Goal: Find specific page/section: Find specific page/section

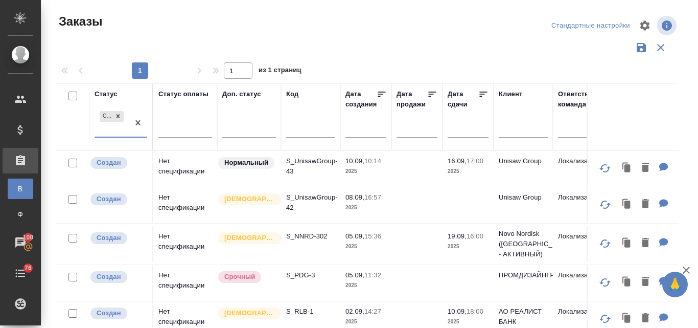
scroll to position [51, 0]
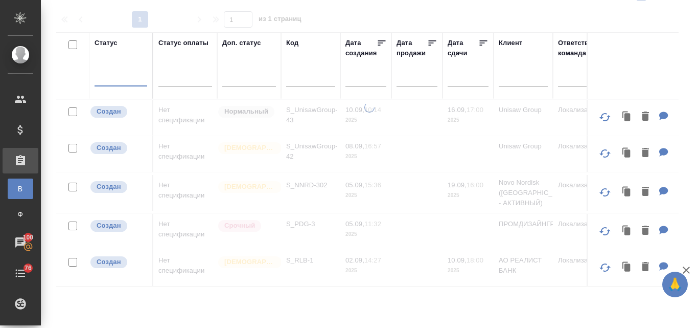
click at [514, 74] on input "text" at bounding box center [523, 79] width 49 height 13
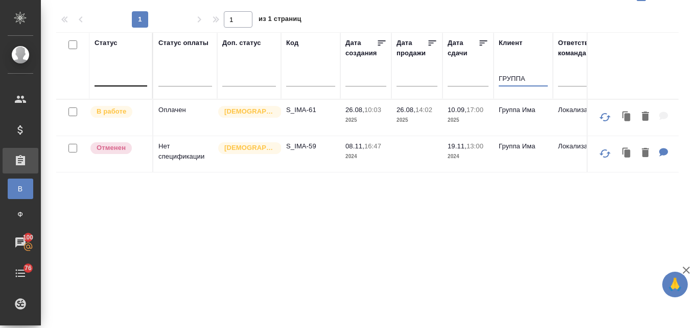
type input "ГРУППА"
click at [307, 119] on td "S_IMA-61" at bounding box center [310, 118] width 59 height 36
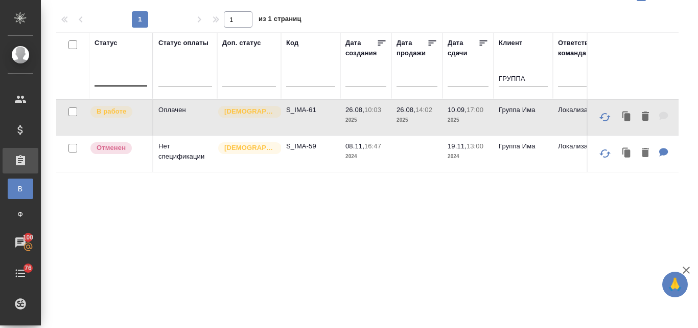
click at [307, 119] on td "S_IMA-61" at bounding box center [310, 118] width 59 height 36
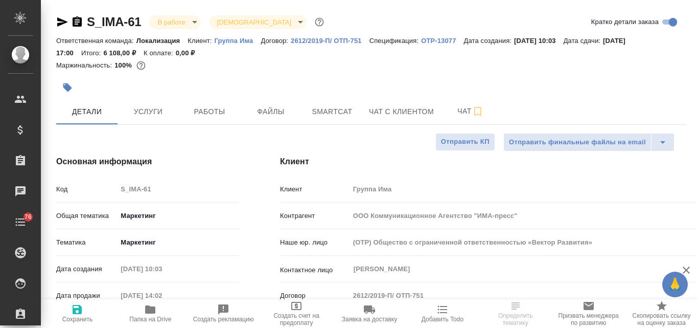
select select "RU"
type input "Муталимов Марк"
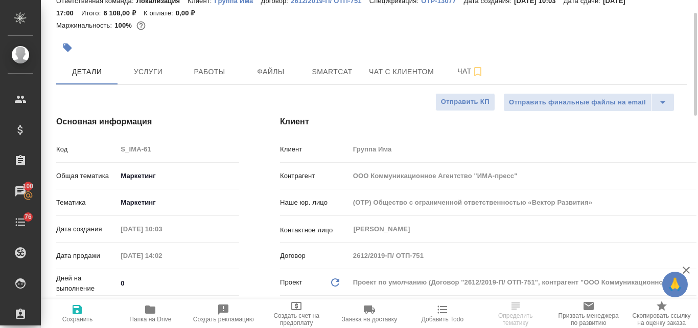
scroll to position [40, 0]
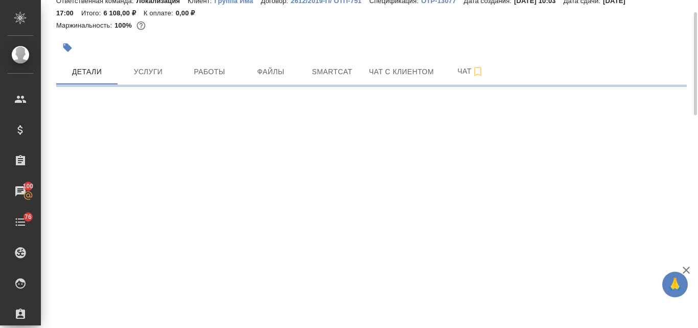
select select "RU"
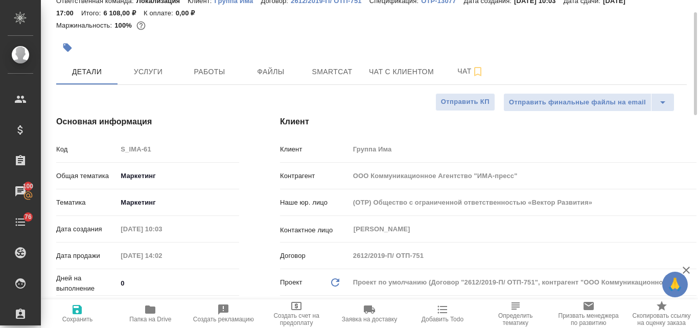
type textarea "x"
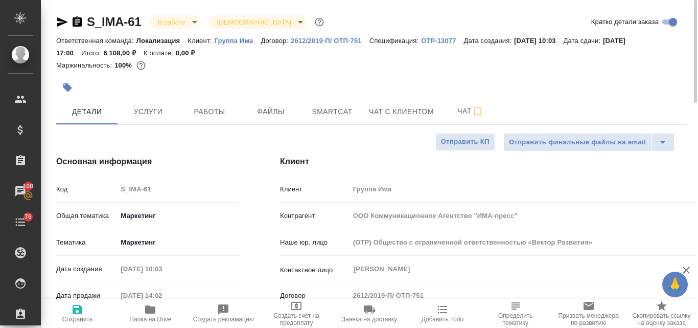
click at [231, 39] on p "Группа Има" at bounding box center [238, 41] width 46 height 8
type textarea "x"
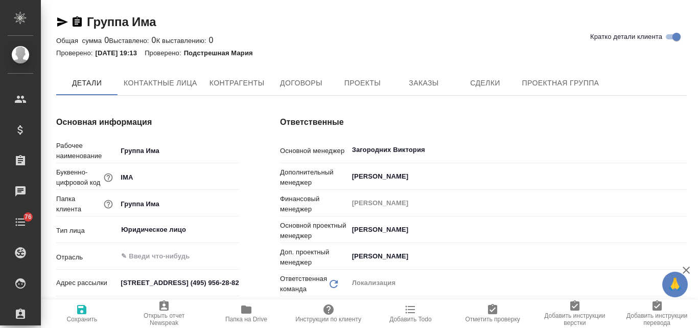
type input "(OTP) Общество с ограниченной ответственностью «Вектор Развития»"
type textarea "x"
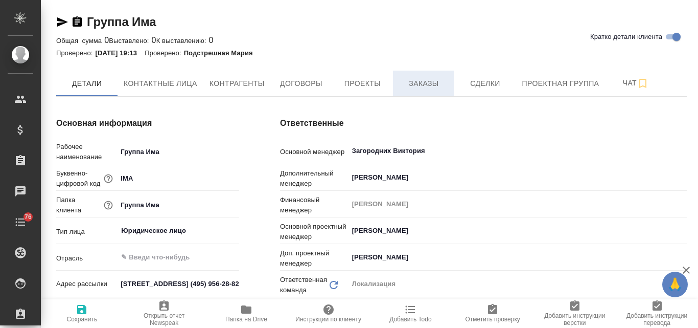
type textarea "x"
click at [422, 85] on span "Заказы" at bounding box center [423, 83] width 49 height 13
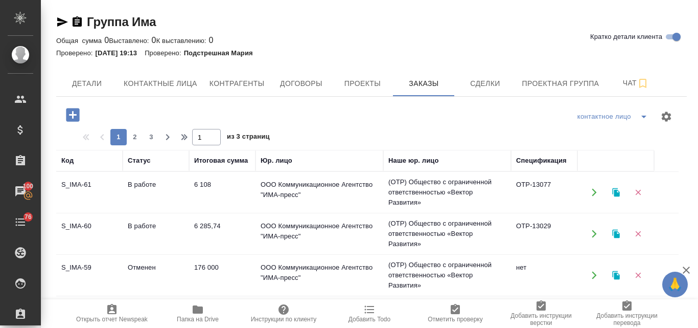
click at [212, 222] on td "6 285,74" at bounding box center [222, 234] width 66 height 36
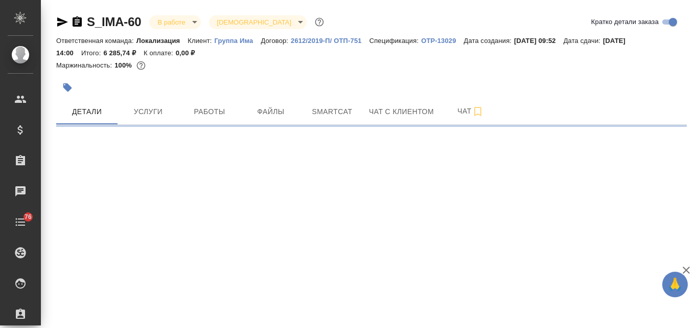
select select "RU"
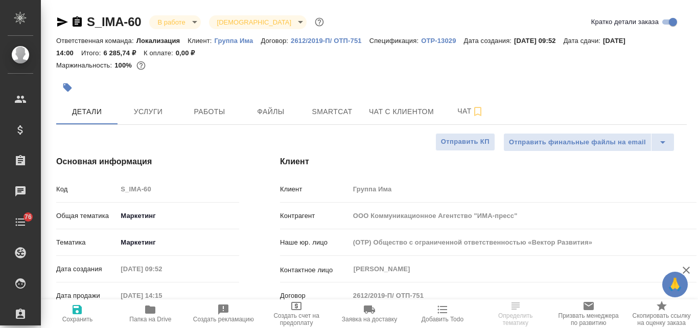
type textarea "x"
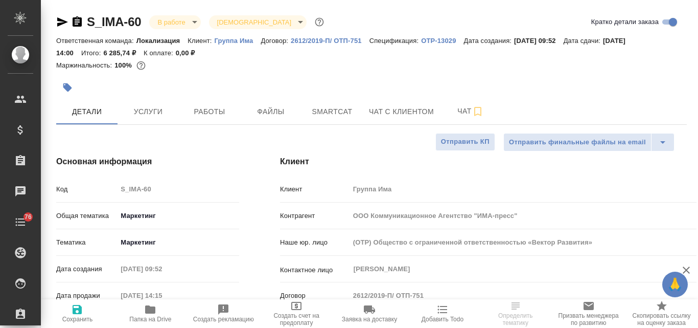
type textarea "x"
click at [65, 22] on icon "button" at bounding box center [62, 21] width 11 height 9
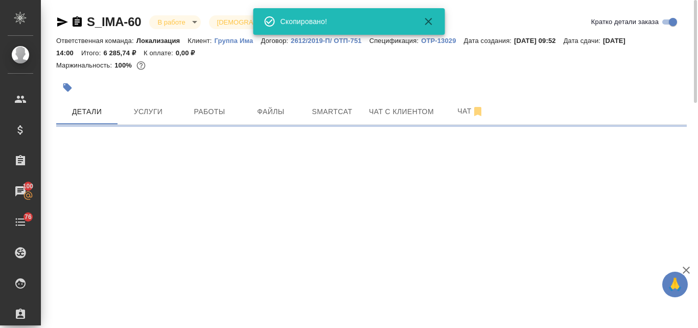
select select "RU"
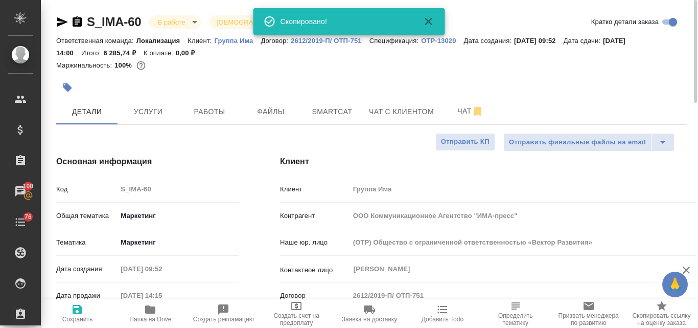
type textarea "x"
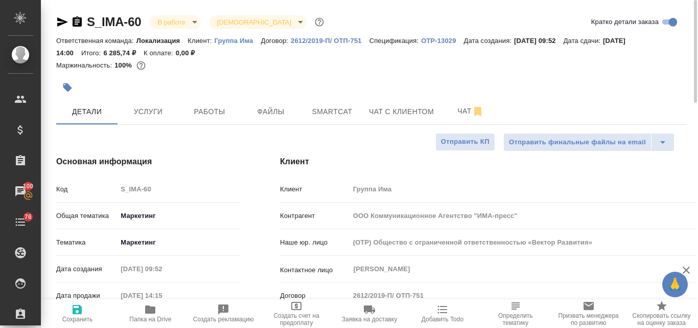
type textarea "x"
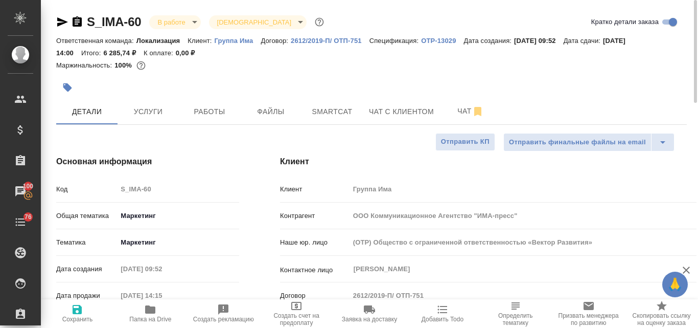
type textarea "x"
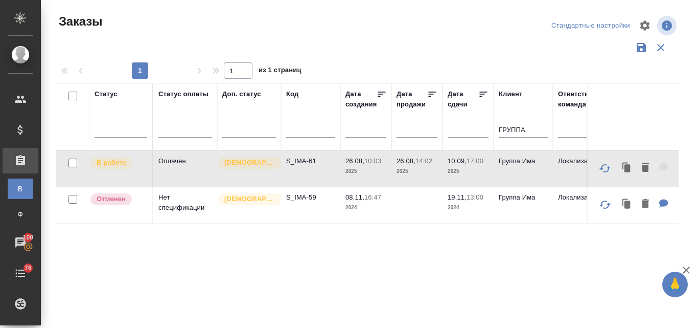
scroll to position [51, 0]
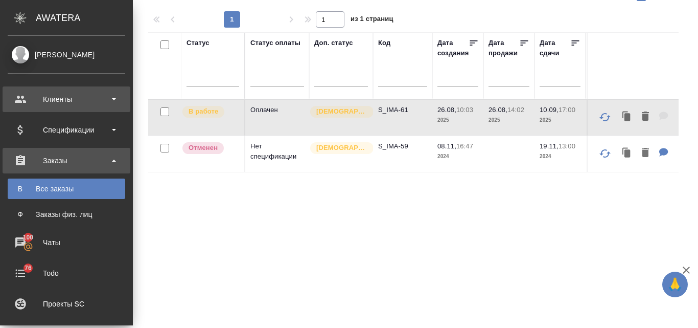
click at [88, 102] on div "Клиенты" at bounding box center [67, 98] width 118 height 15
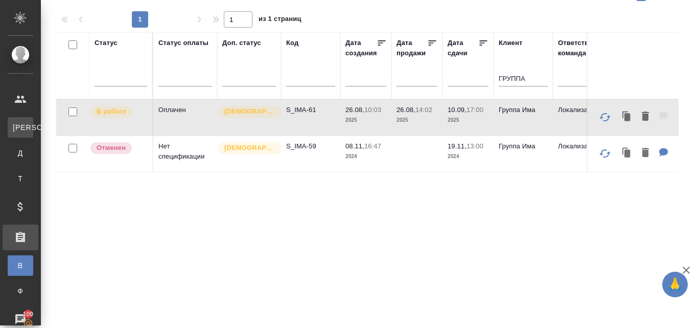
click at [15, 126] on div "Клиенты" at bounding box center [7, 127] width 15 height 10
select select "RU"
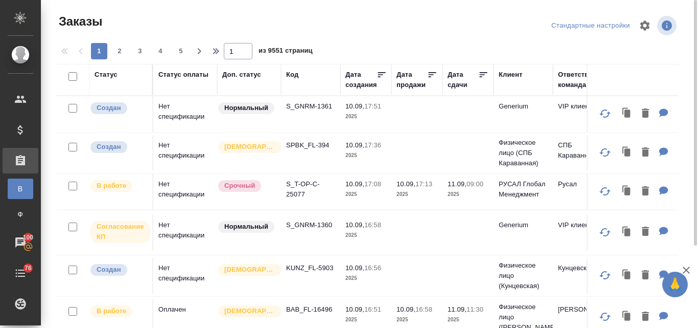
click at [513, 70] on div "Клиент" at bounding box center [511, 74] width 24 height 10
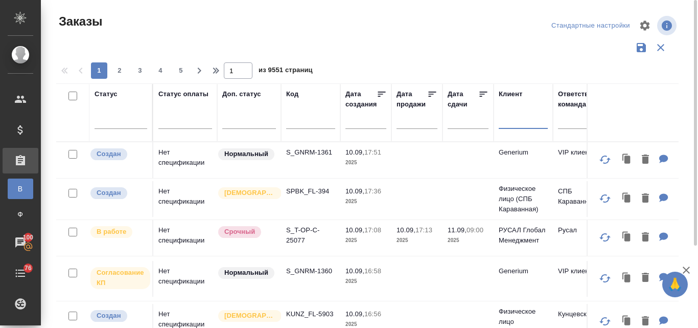
click at [507, 120] on input "text" at bounding box center [523, 122] width 49 height 13
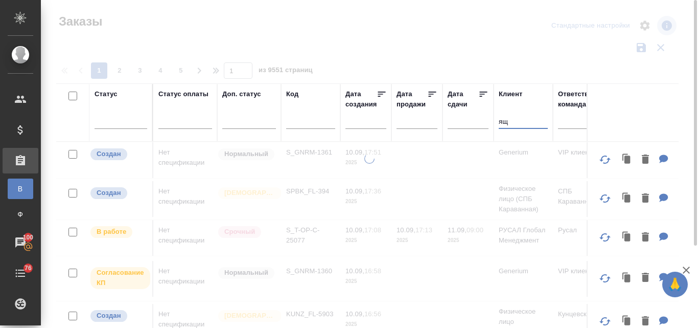
type input "я"
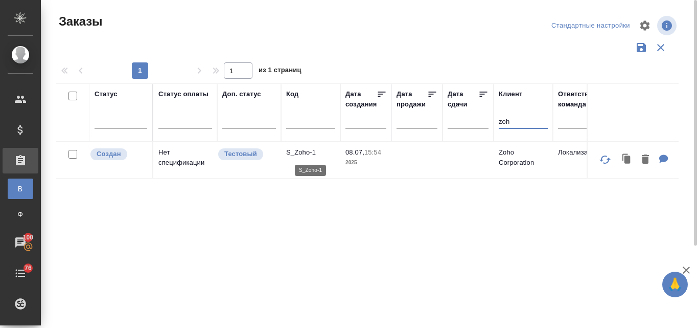
type input "zoh"
click at [329, 152] on p "S_Zoho-1" at bounding box center [310, 152] width 49 height 10
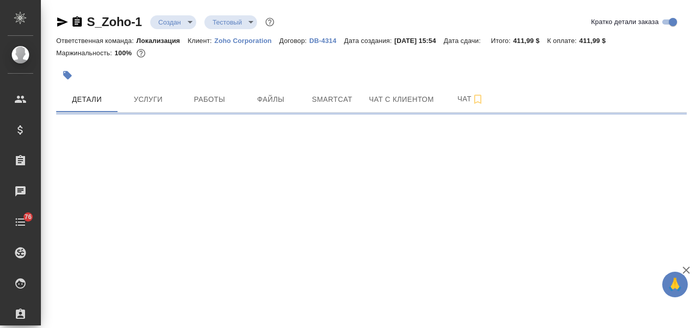
select select "RU"
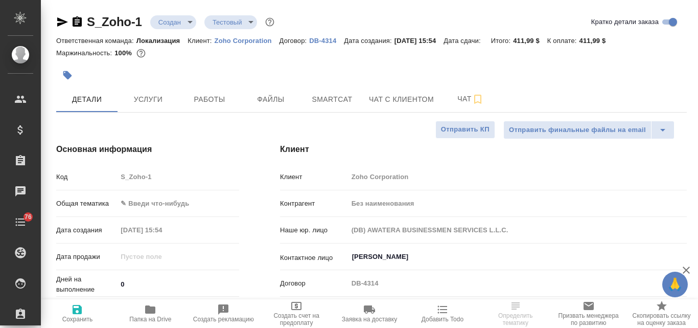
type textarea "x"
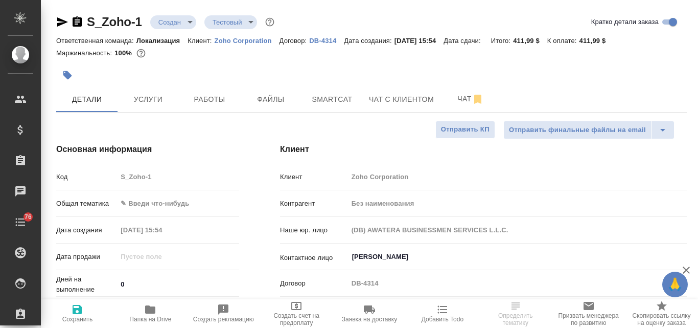
type textarea "x"
select select "RU"
type textarea "x"
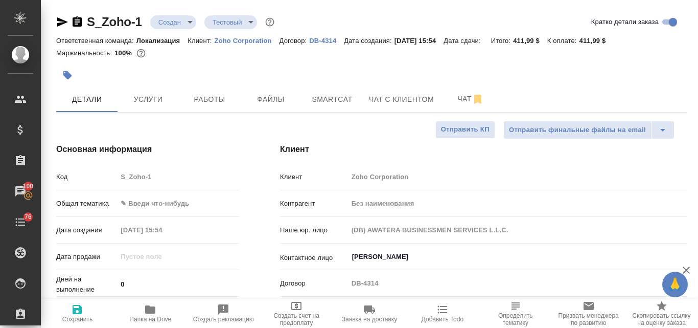
type textarea "x"
click at [246, 42] on p "Zoho Corporation" at bounding box center [247, 41] width 65 height 8
type textarea "x"
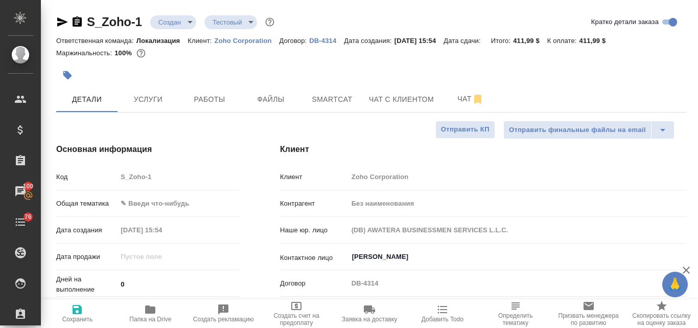
type textarea "x"
select select "RU"
type textarea "x"
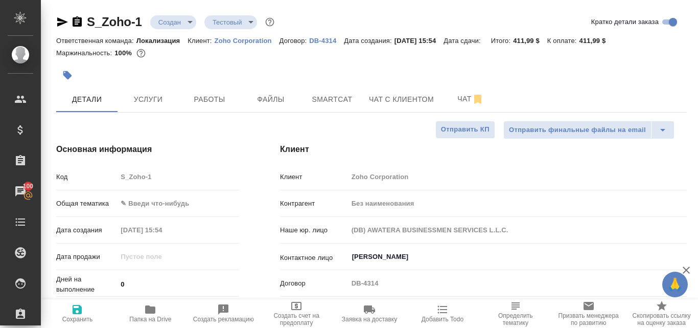
type textarea "x"
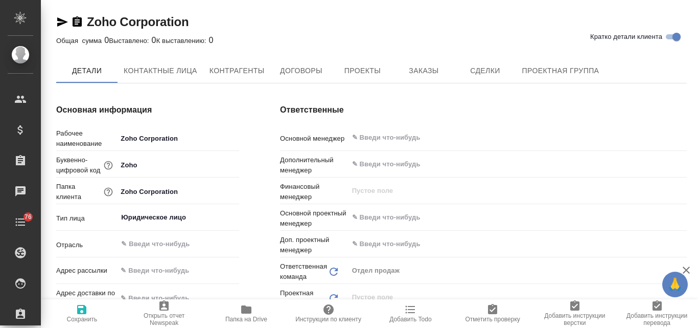
type textarea "x"
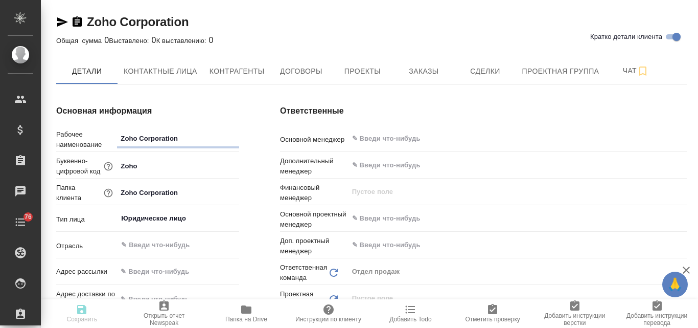
type textarea "x"
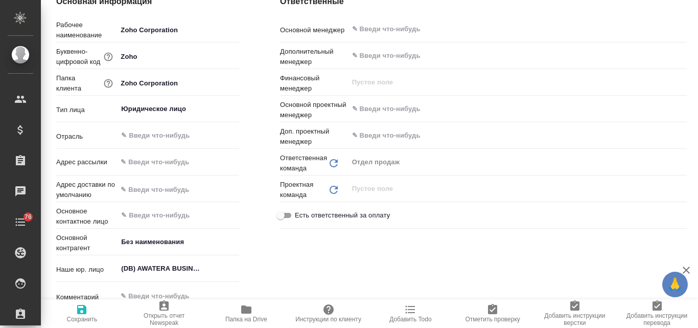
type textarea "x"
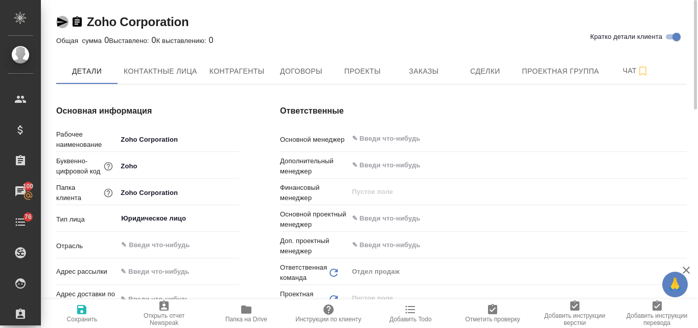
click at [60, 24] on icon "button" at bounding box center [62, 21] width 11 height 9
click at [177, 76] on span "Контактные лица" at bounding box center [161, 71] width 74 height 13
select select "RU"
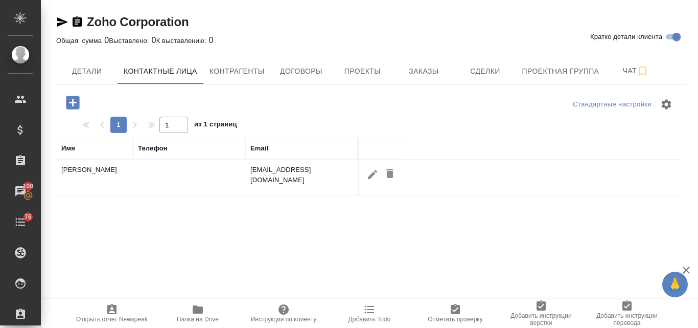
drag, startPoint x: 329, startPoint y: 194, endPoint x: 591, endPoint y: -38, distance: 349.7
click at [591, 0] on html "🙏 .cls-1 fill:#fff; AWATERA Valyaeva [PERSON_NAME] Спецификации Заказы 100 Чаты…" at bounding box center [349, 164] width 698 height 328
